Goal: Task Accomplishment & Management: Manage account settings

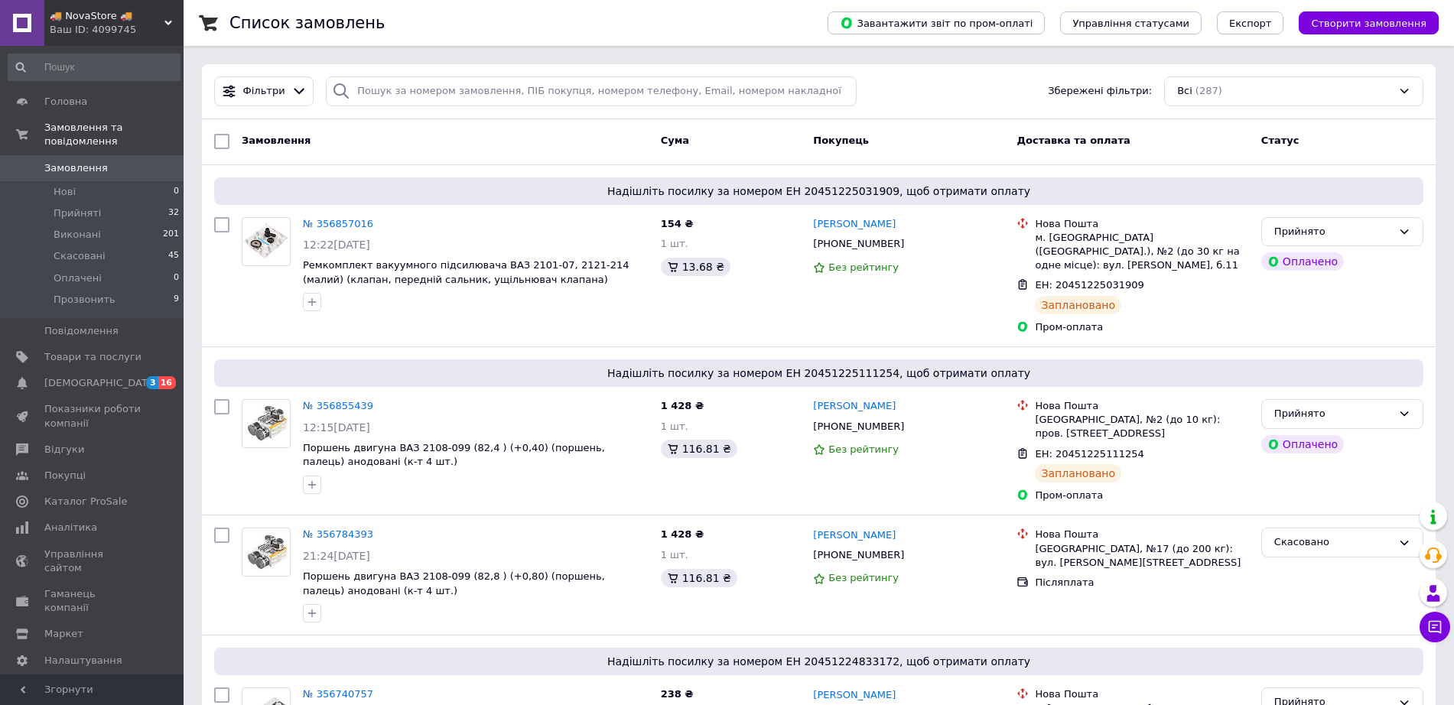
click at [71, 27] on div "Ваш ID: 4099745" at bounding box center [117, 30] width 134 height 14
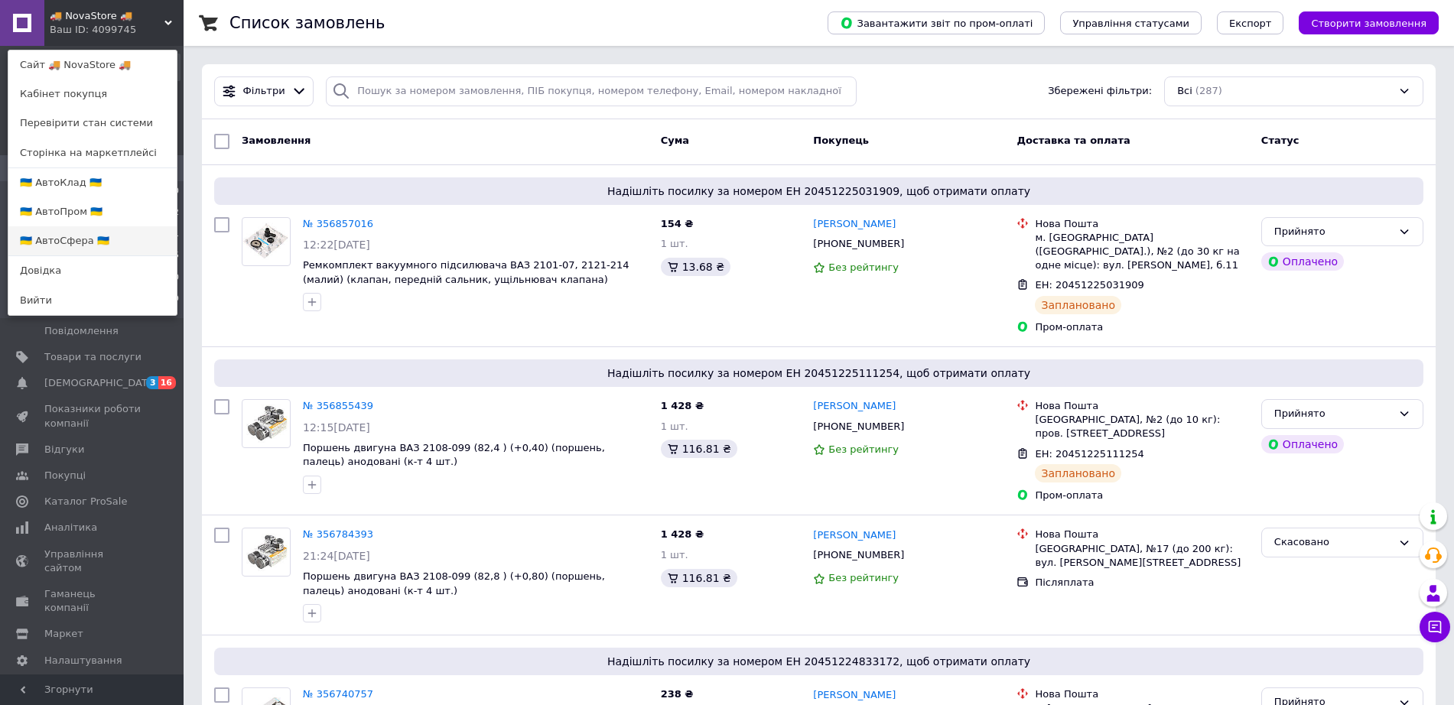
click at [95, 248] on link "🇺🇦 АвтоСфера 🇺🇦" at bounding box center [92, 240] width 168 height 29
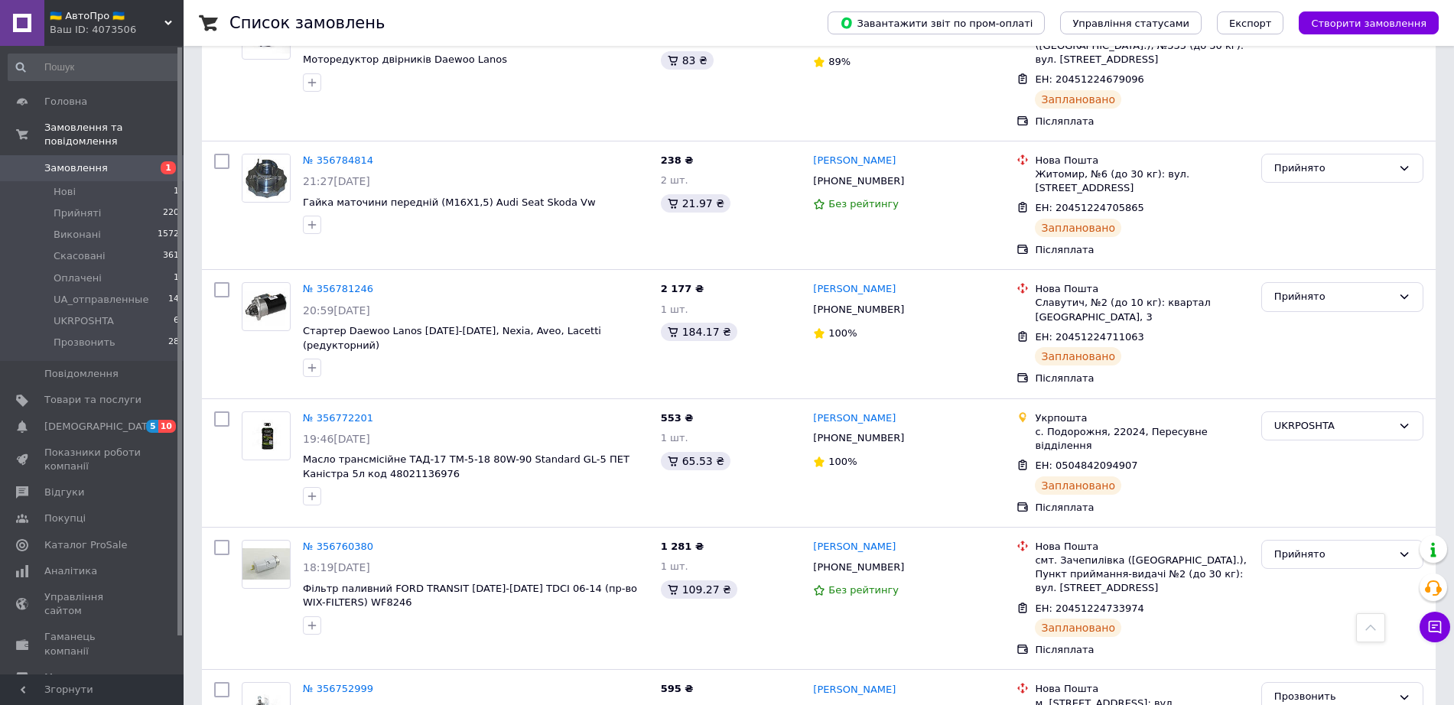
scroll to position [3537, 0]
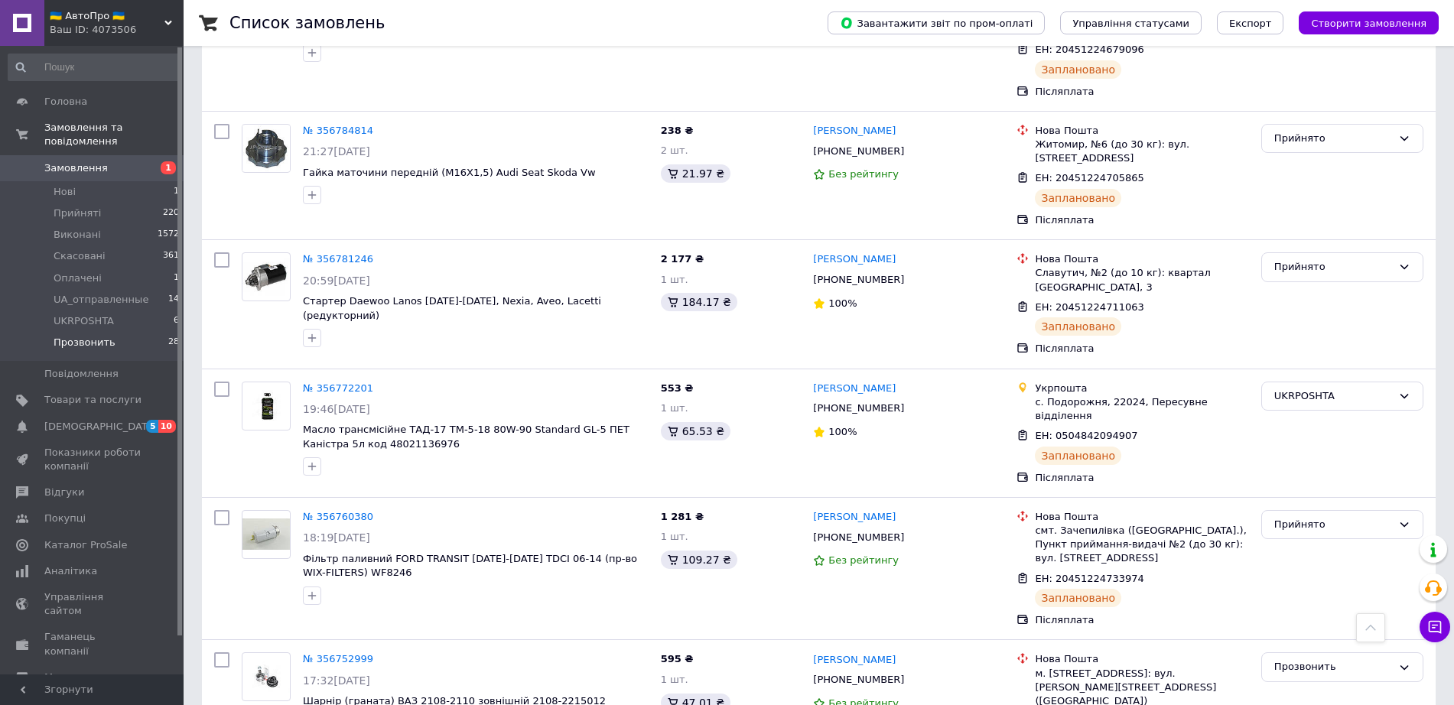
click at [92, 336] on span "Прозвонить" at bounding box center [85, 343] width 62 height 14
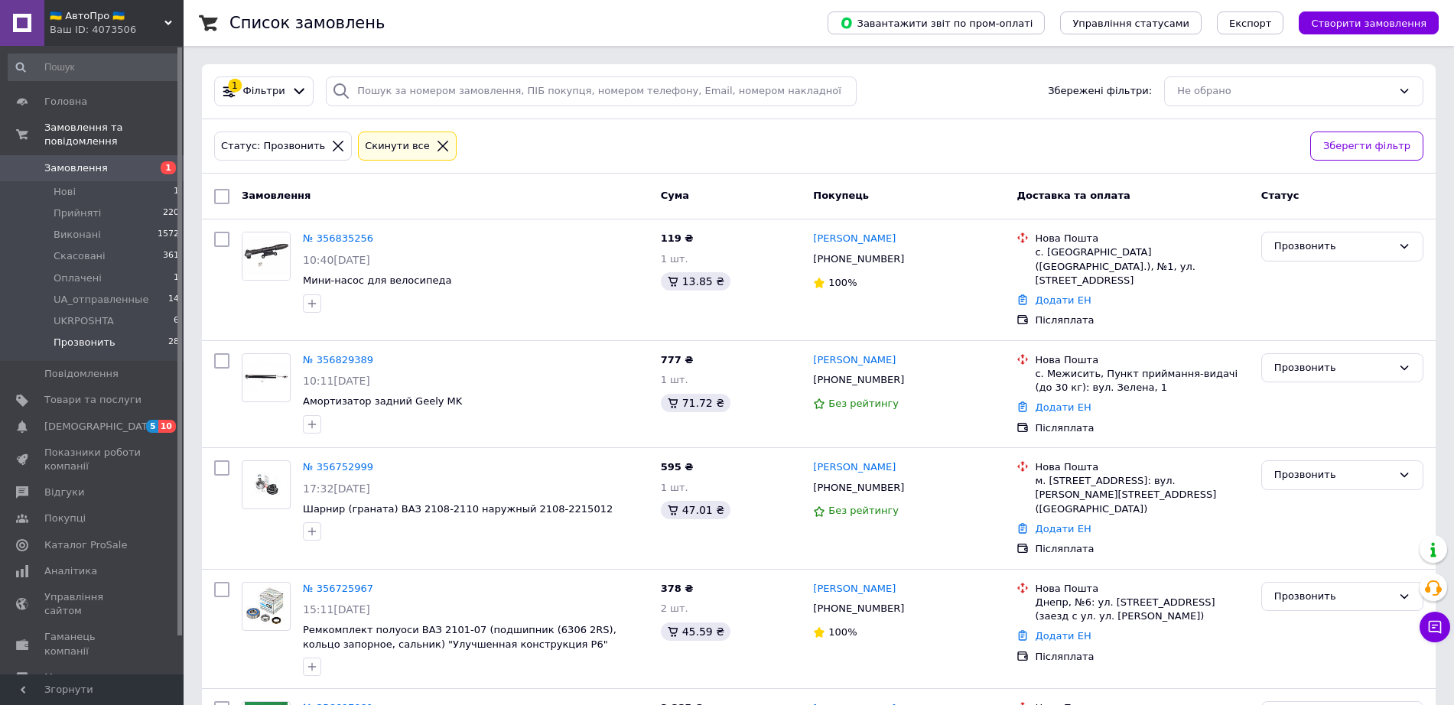
click at [105, 23] on div "Ваш ID: 4073506" at bounding box center [117, 30] width 134 height 14
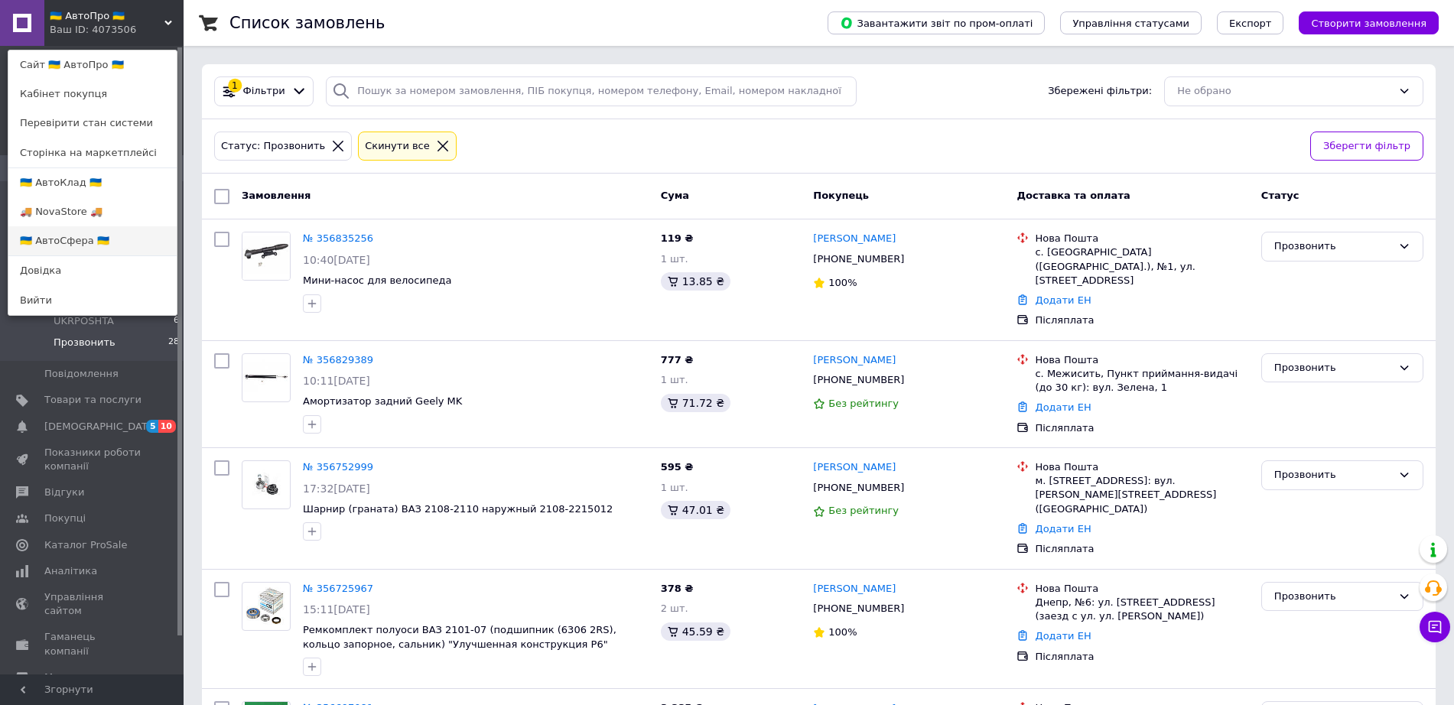
click at [79, 240] on link "🇺🇦 АвтоСфера 🇺🇦" at bounding box center [92, 240] width 168 height 29
